Goal: Navigation & Orientation: Find specific page/section

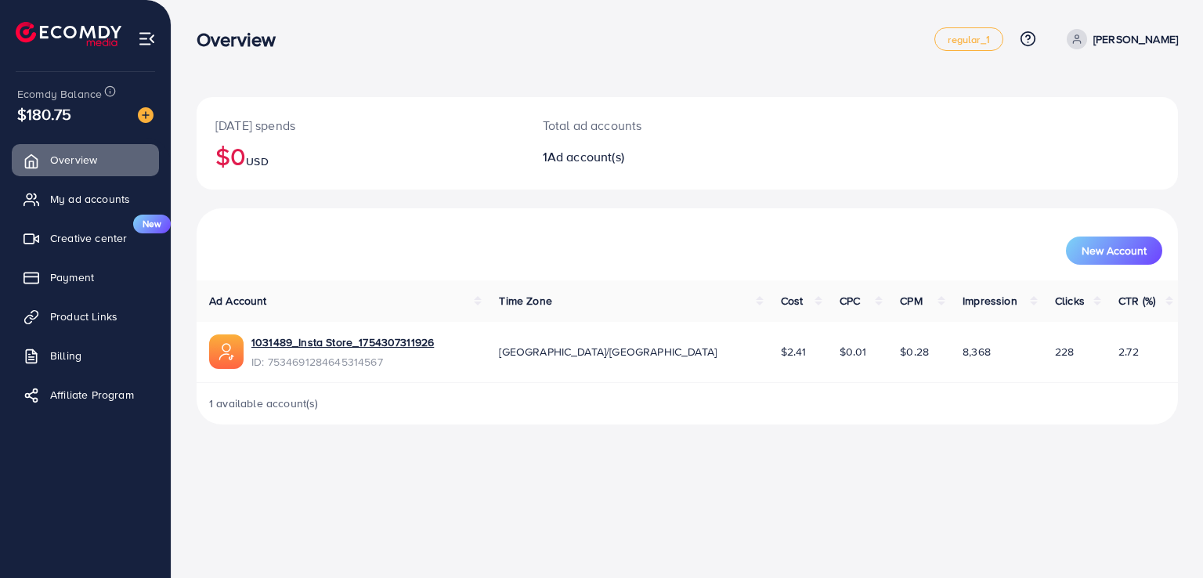
click at [106, 179] on ul "Overview My ad accounts Creative center New Payment Product Links Billing Affil…" at bounding box center [85, 282] width 171 height 289
click at [111, 206] on span "My ad accounts" at bounding box center [94, 199] width 80 height 16
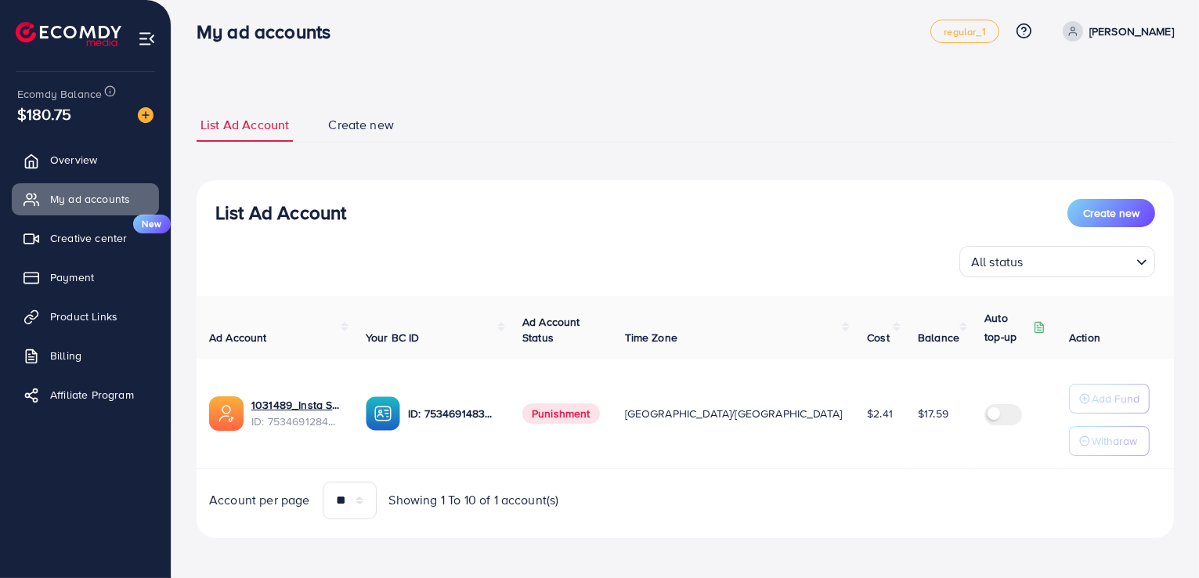
scroll to position [10, 0]
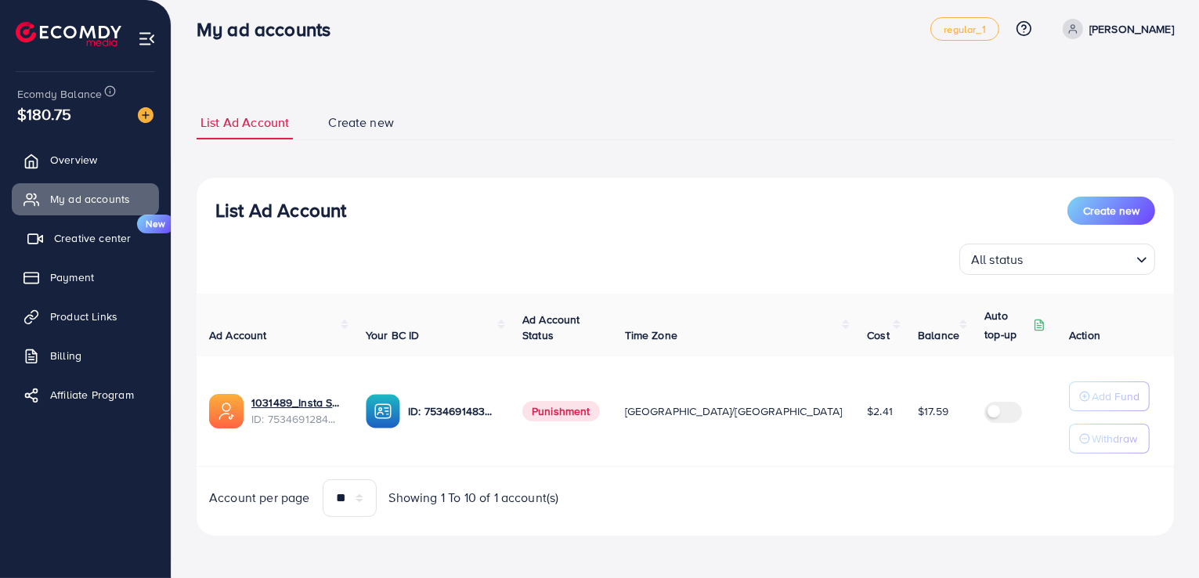
click at [118, 230] on span "Creative center" at bounding box center [92, 238] width 77 height 16
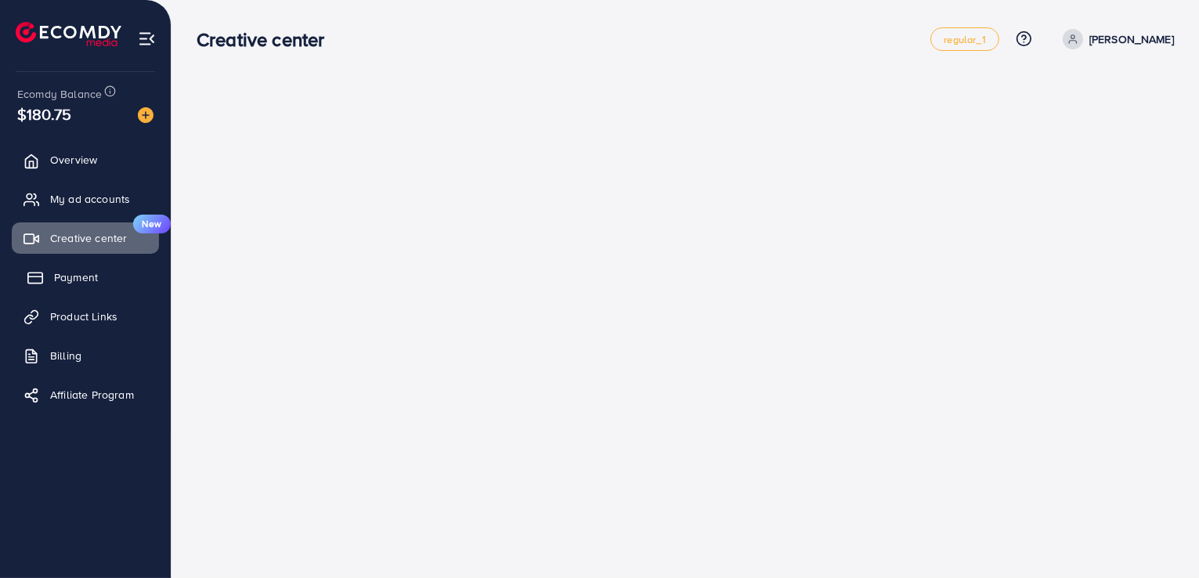
click at [101, 276] on link "Payment" at bounding box center [85, 276] width 147 height 31
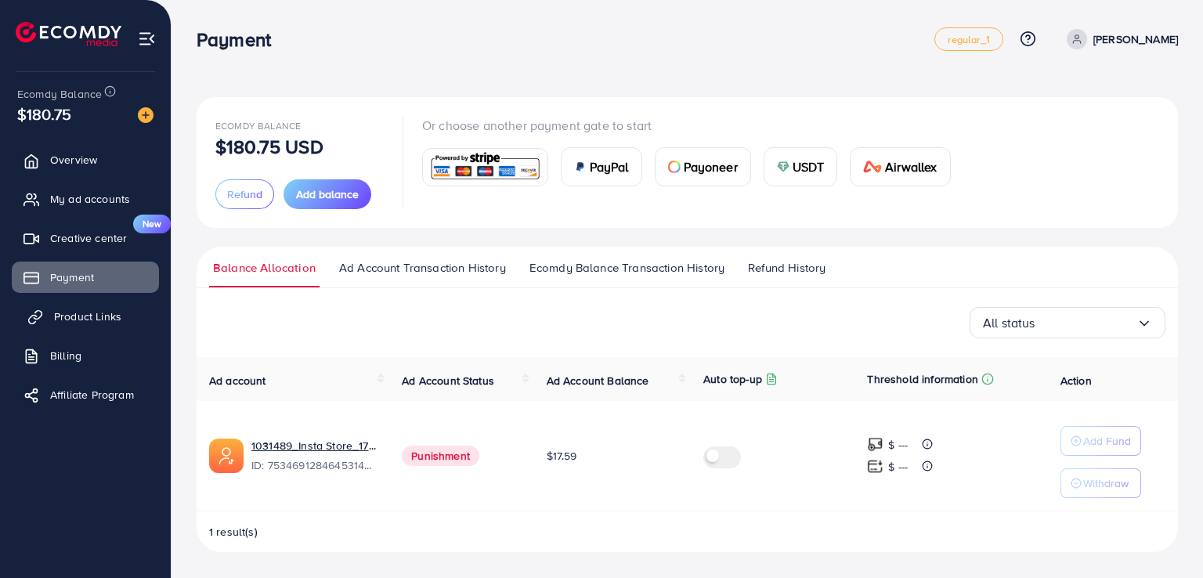
click at [120, 312] on link "Product Links" at bounding box center [85, 316] width 147 height 31
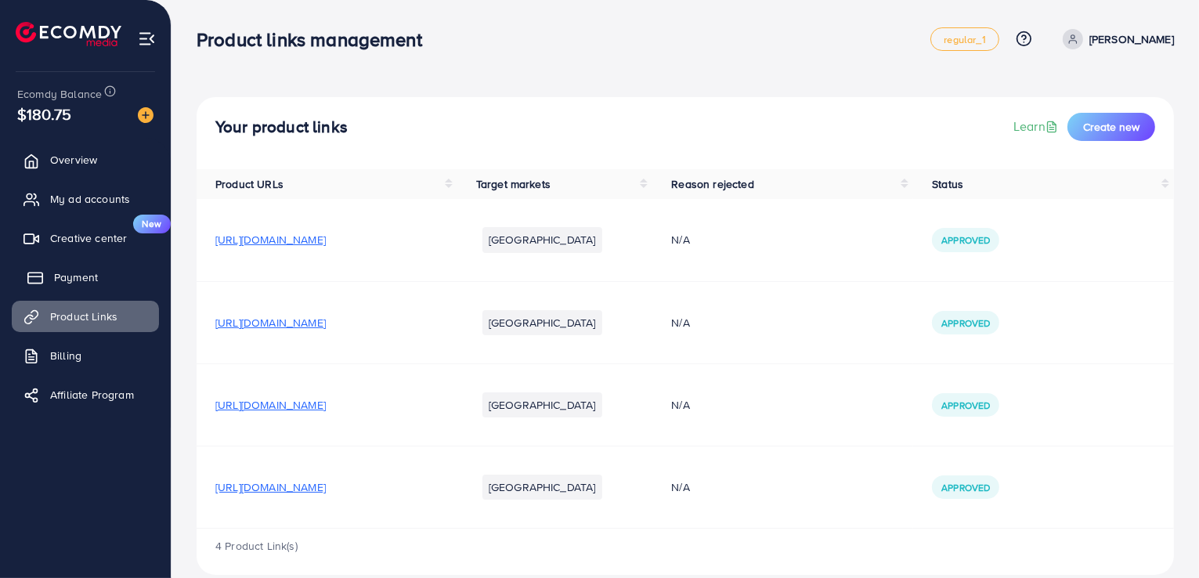
click at [115, 285] on link "Payment" at bounding box center [85, 276] width 147 height 31
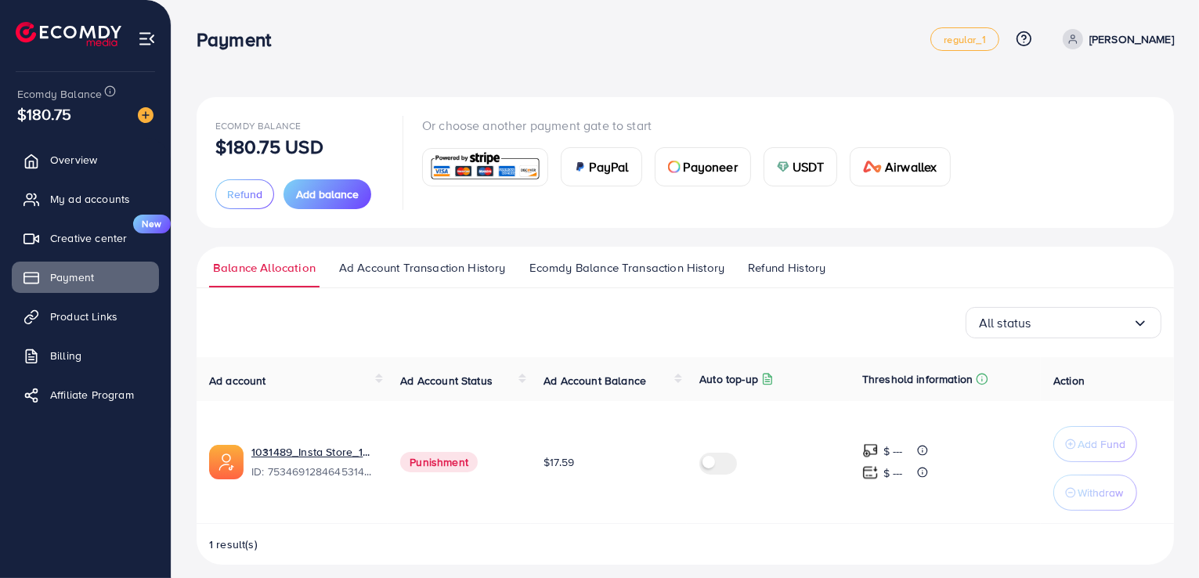
click at [1066, 319] on input "Search for option" at bounding box center [1081, 323] width 101 height 24
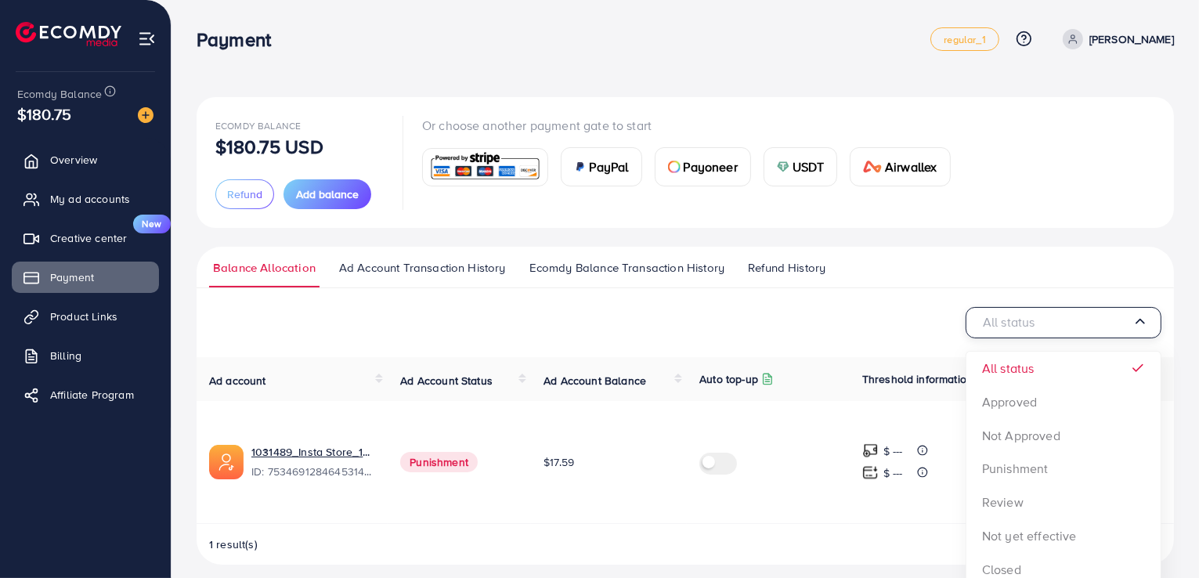
click at [1066, 319] on input "Search for option" at bounding box center [1055, 323] width 153 height 24
click at [1137, 326] on icon "Search for option" at bounding box center [1140, 324] width 16 height 16
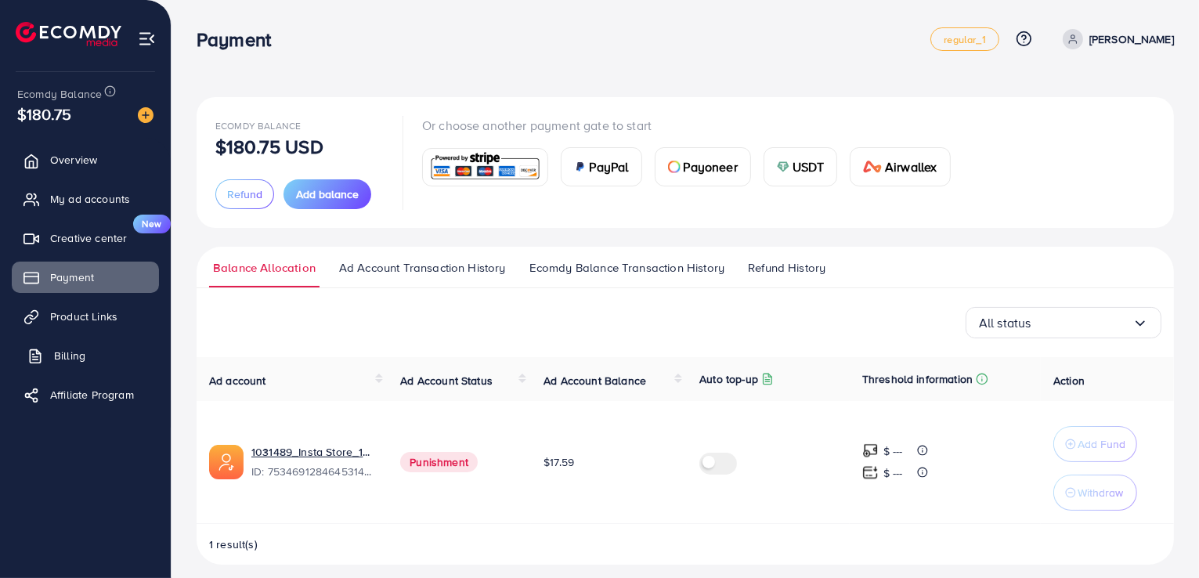
click at [108, 340] on link "Billing" at bounding box center [85, 355] width 147 height 31
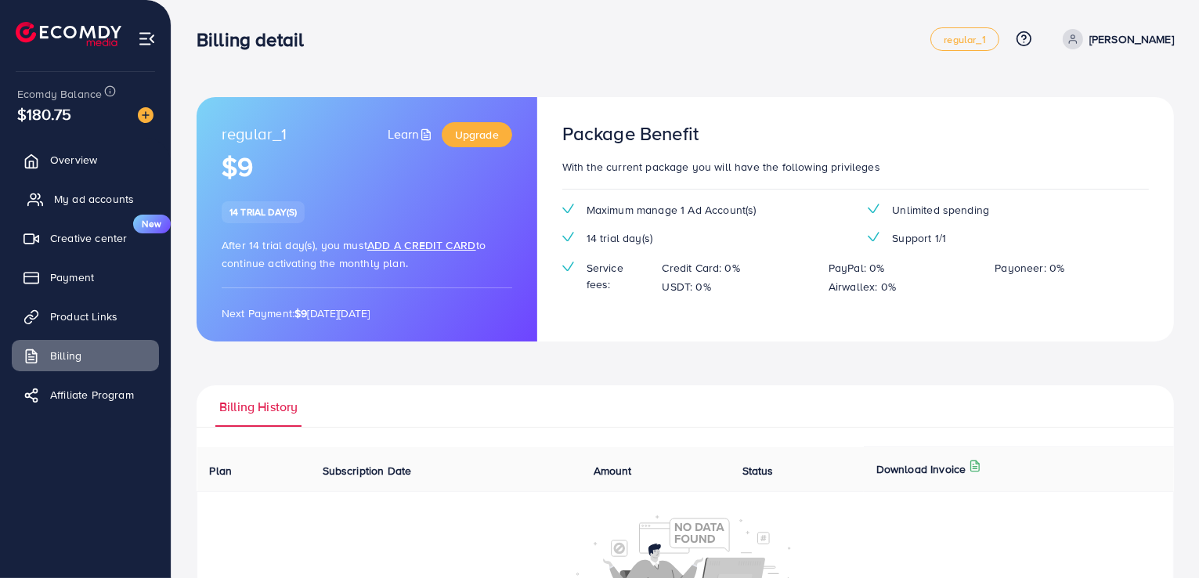
click at [86, 201] on span "My ad accounts" at bounding box center [94, 199] width 80 height 16
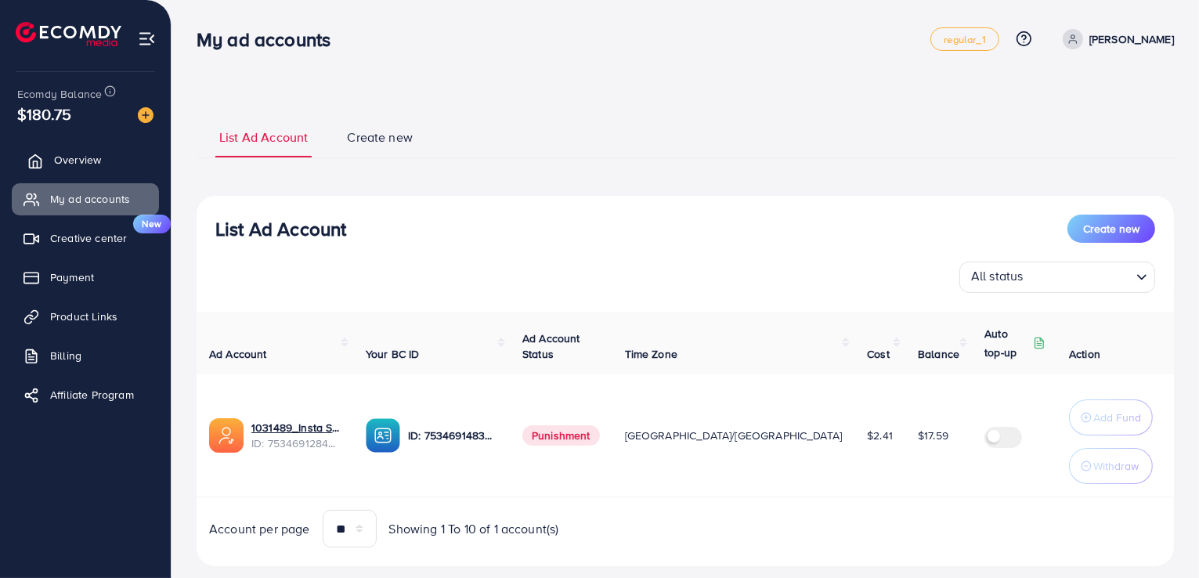
click at [91, 170] on link "Overview" at bounding box center [85, 159] width 147 height 31
